Goal: Task Accomplishment & Management: Manage account settings

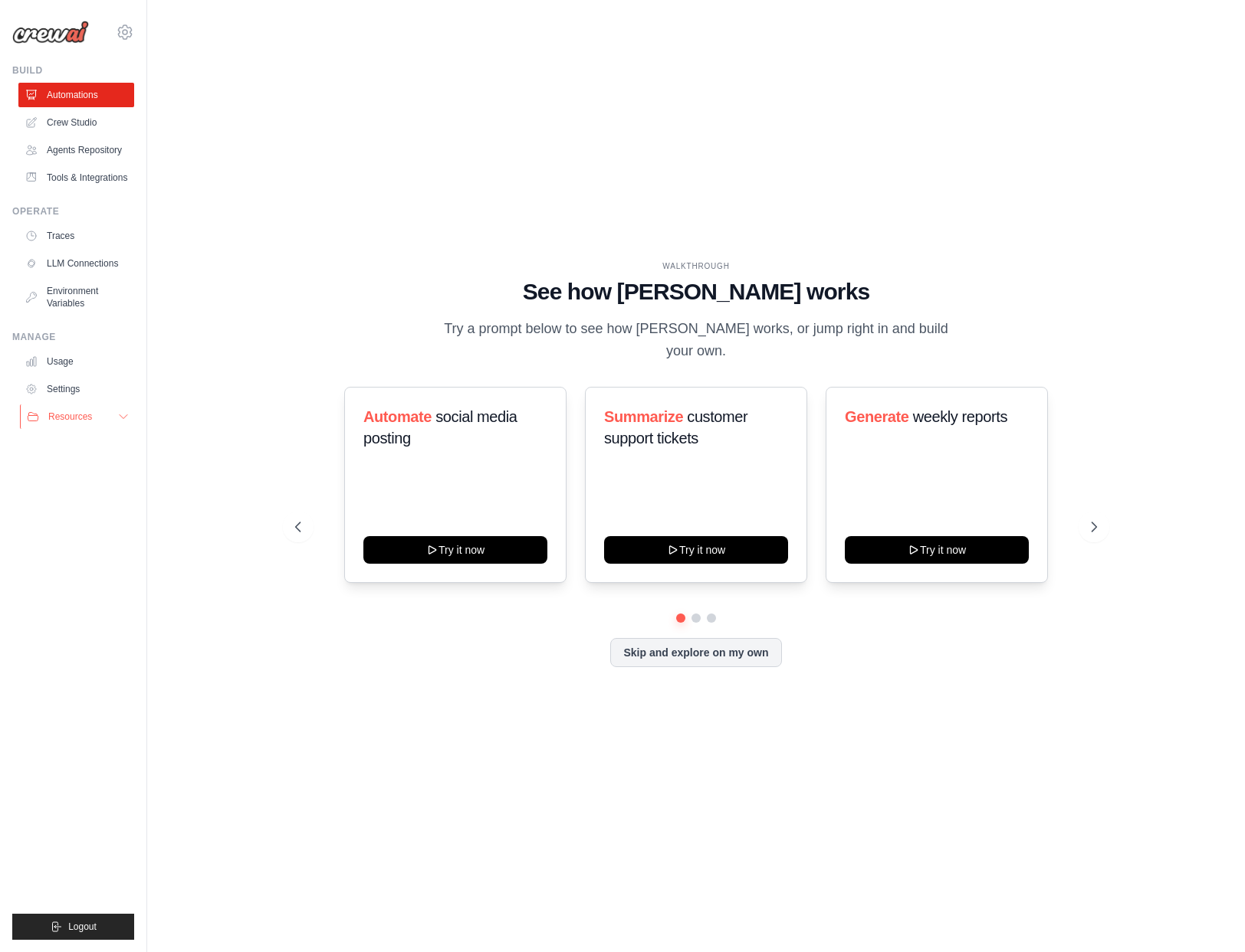
click at [112, 412] on button "Resources" at bounding box center [78, 416] width 116 height 24
click at [98, 418] on button "Resources" at bounding box center [78, 416] width 116 height 24
click at [80, 387] on link "Settings" at bounding box center [78, 389] width 116 height 24
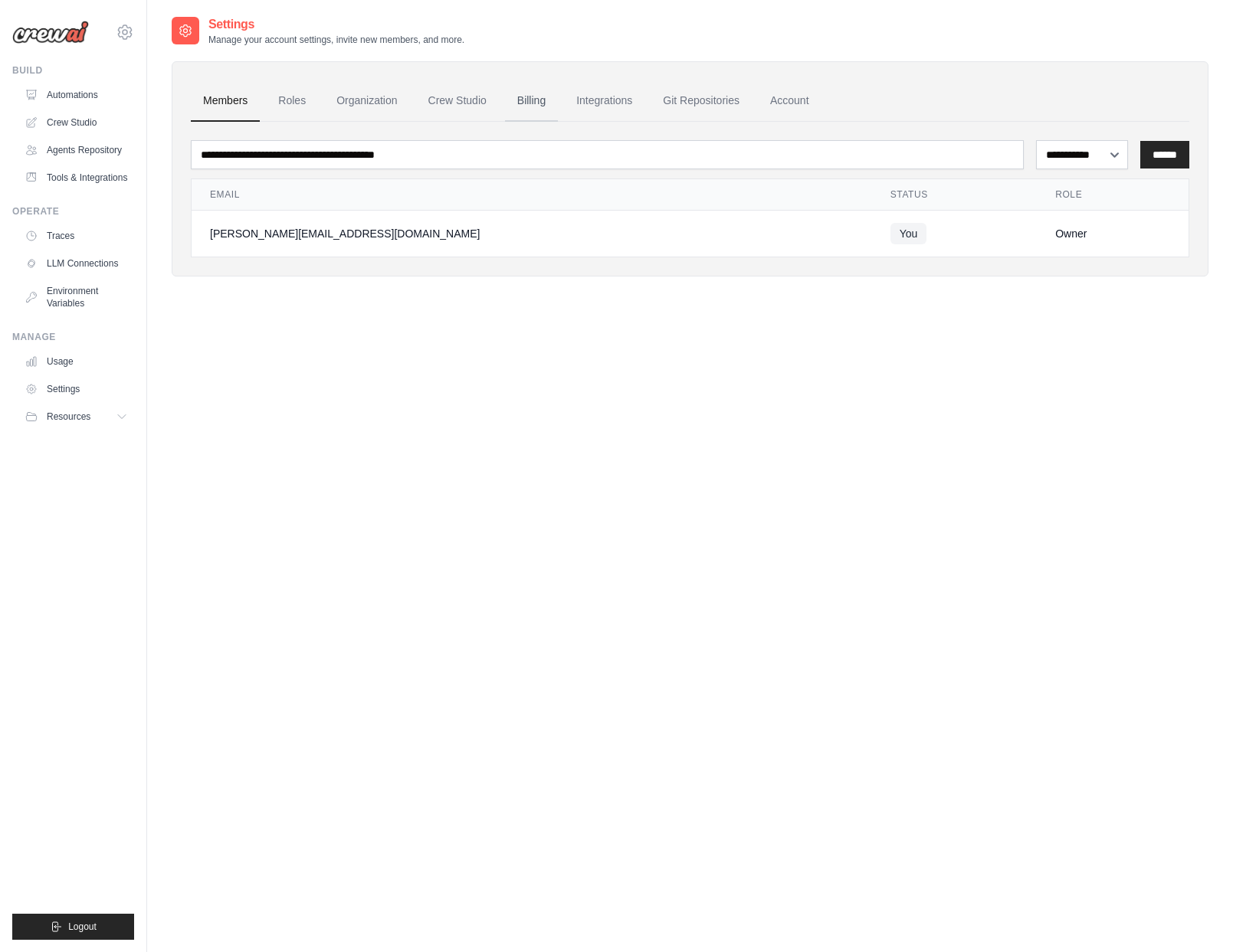
click at [534, 104] on link "Billing" at bounding box center [531, 101] width 52 height 42
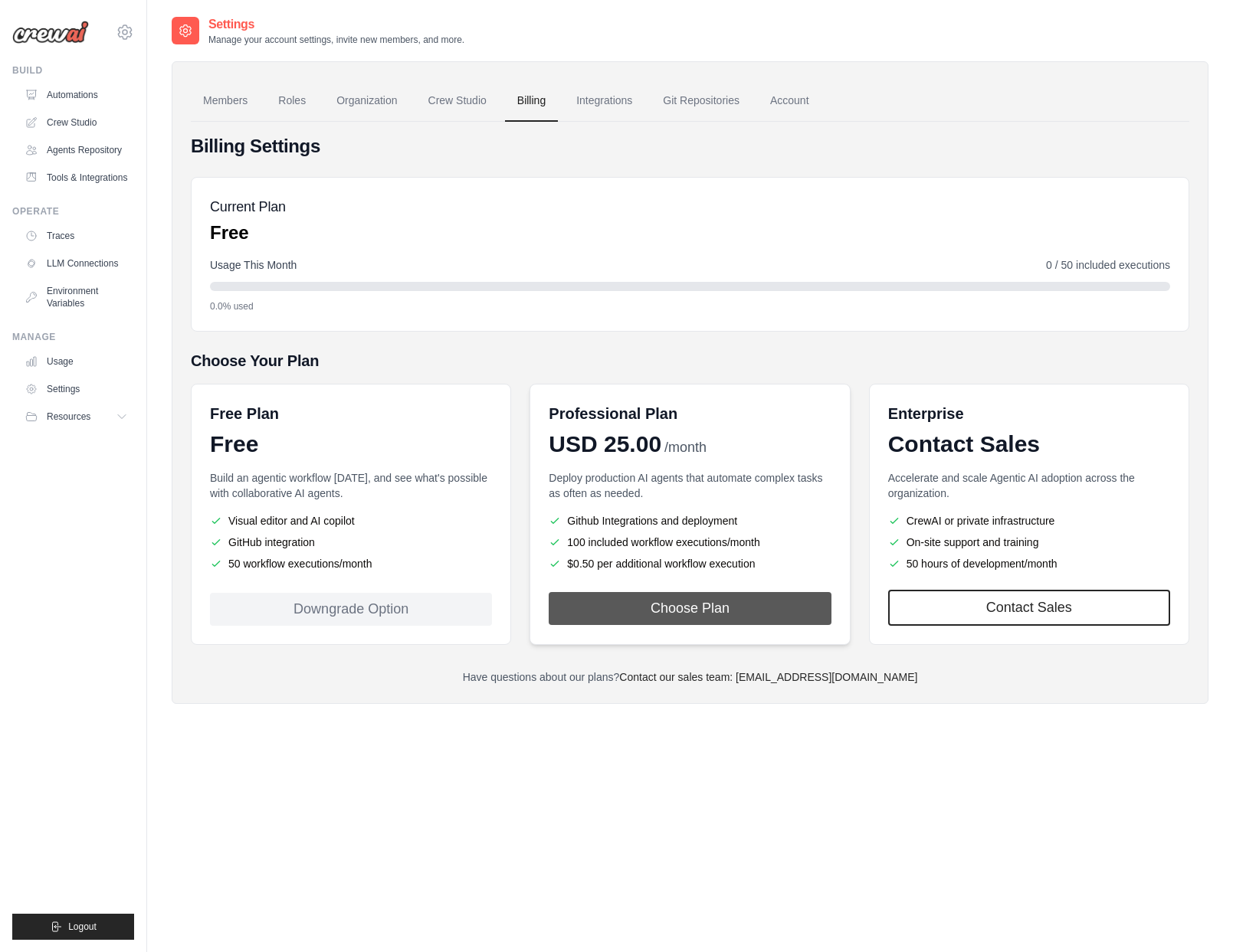
click at [718, 610] on button "Choose Plan" at bounding box center [690, 609] width 282 height 33
